Goal: Check status: Check status

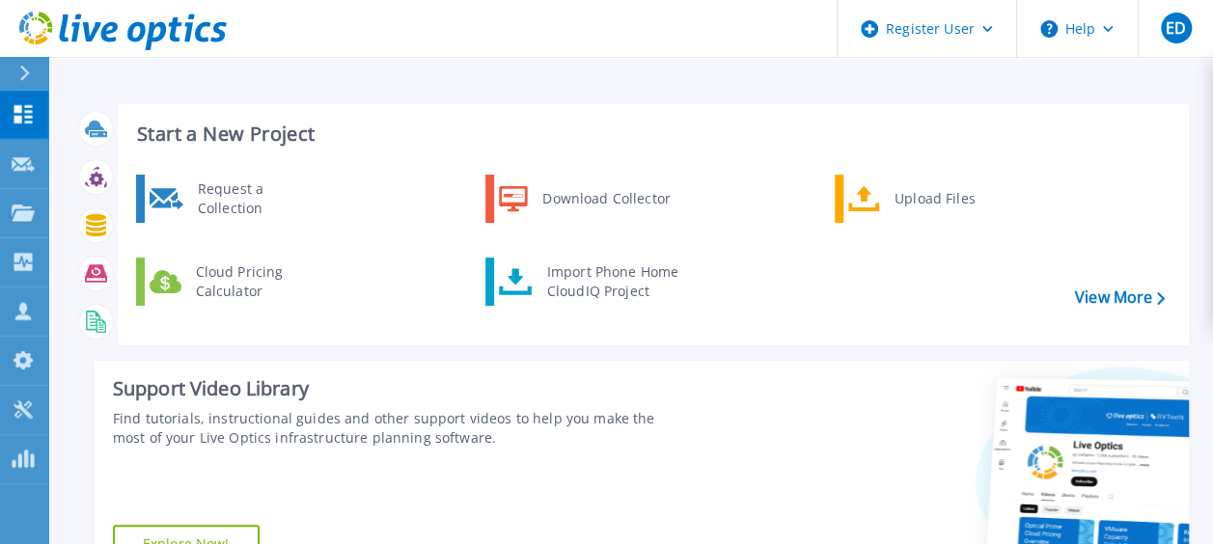
click at [28, 69] on icon at bounding box center [24, 73] width 11 height 15
click at [417, 271] on div "Request a Collection Download Collector Upload Files Cloud Pricing Calculator I…" at bounding box center [651, 253] width 1058 height 166
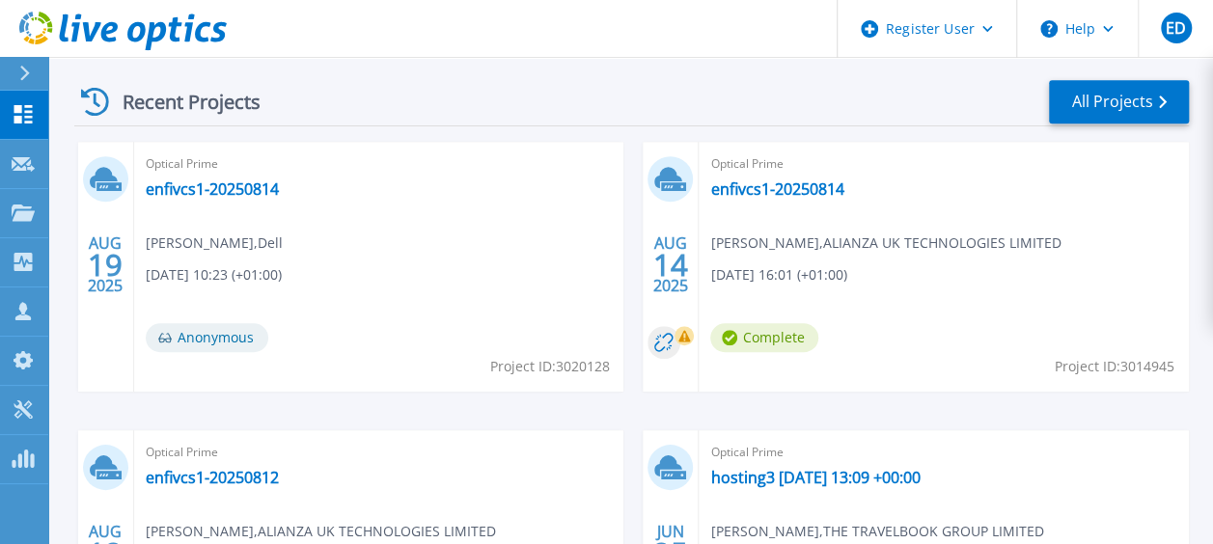
scroll to position [547, 0]
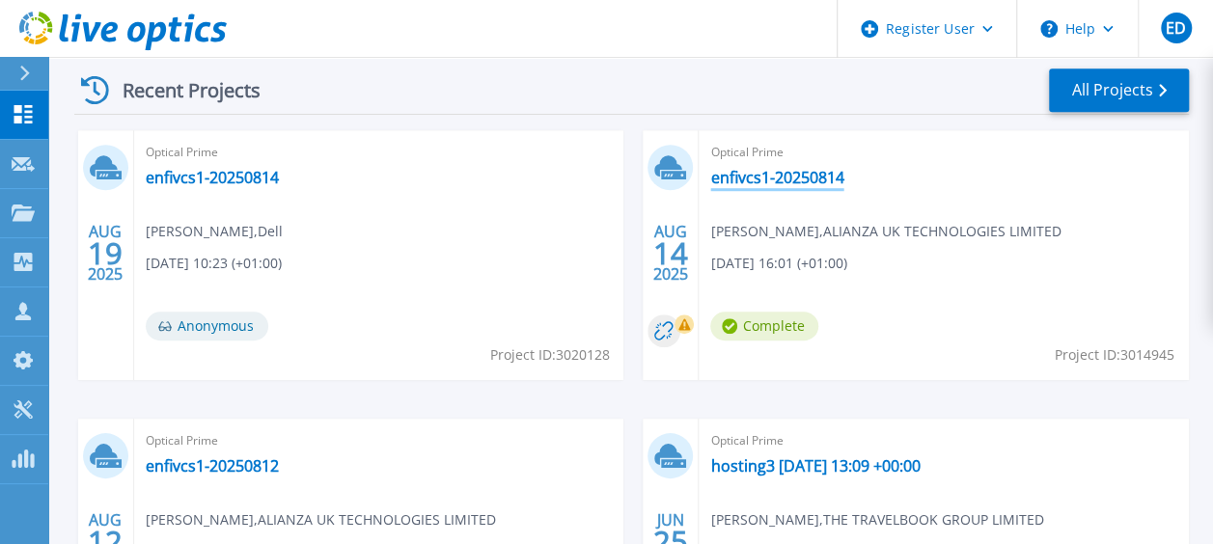
click at [821, 168] on link "enfivcs1-20250814" at bounding box center [776, 177] width 133 height 19
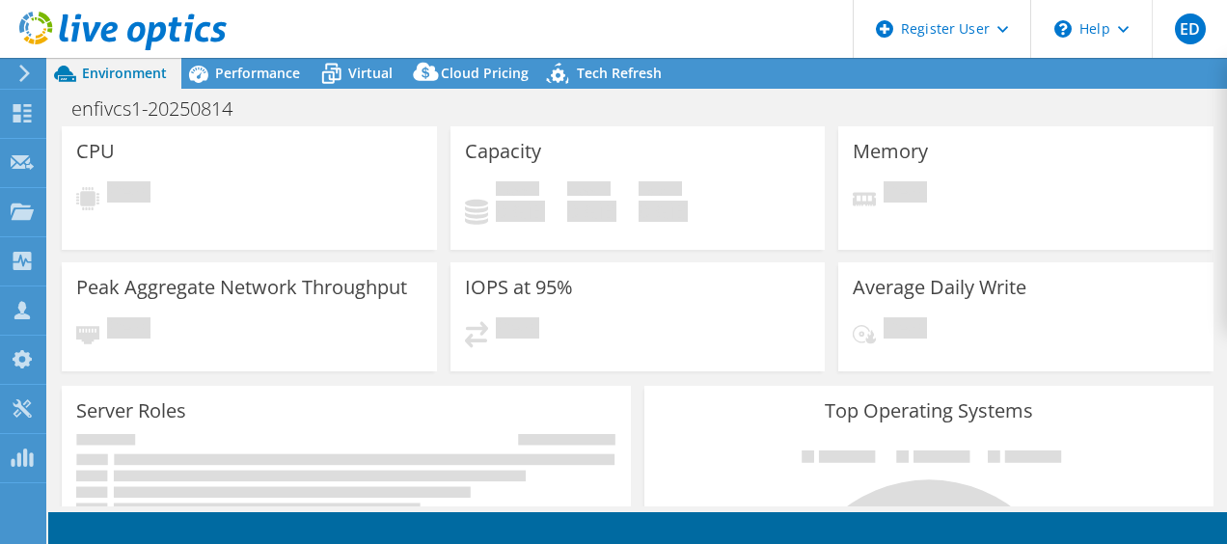
select select "EULondon"
select select "GBP"
